Goal: Task Accomplishment & Management: Manage account settings

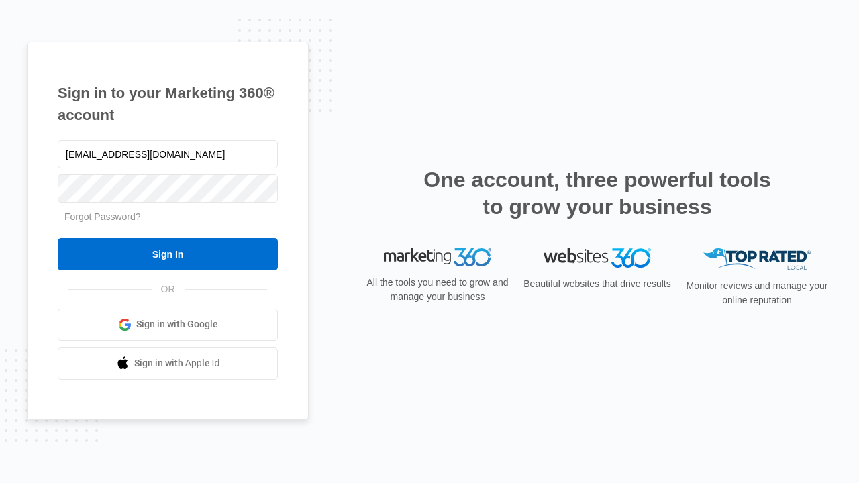
type input "dankie614@gmail.com"
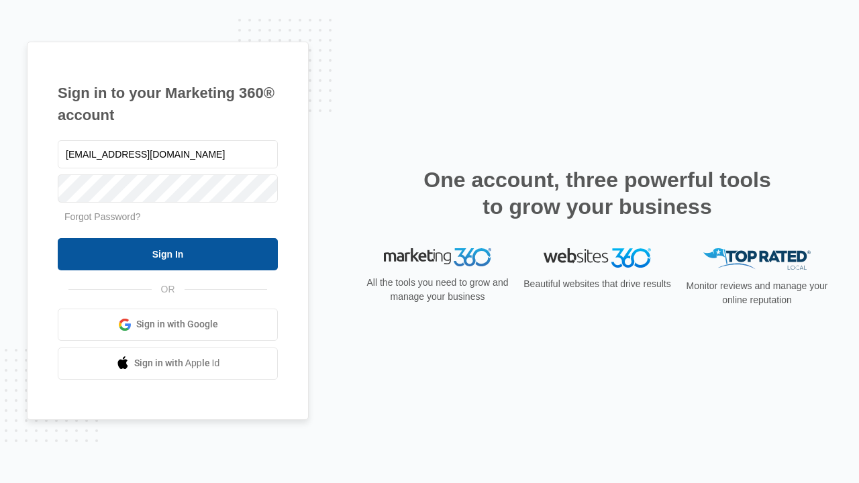
click at [168, 254] on input "Sign In" at bounding box center [168, 254] width 220 height 32
